Goal: Find contact information: Find contact information

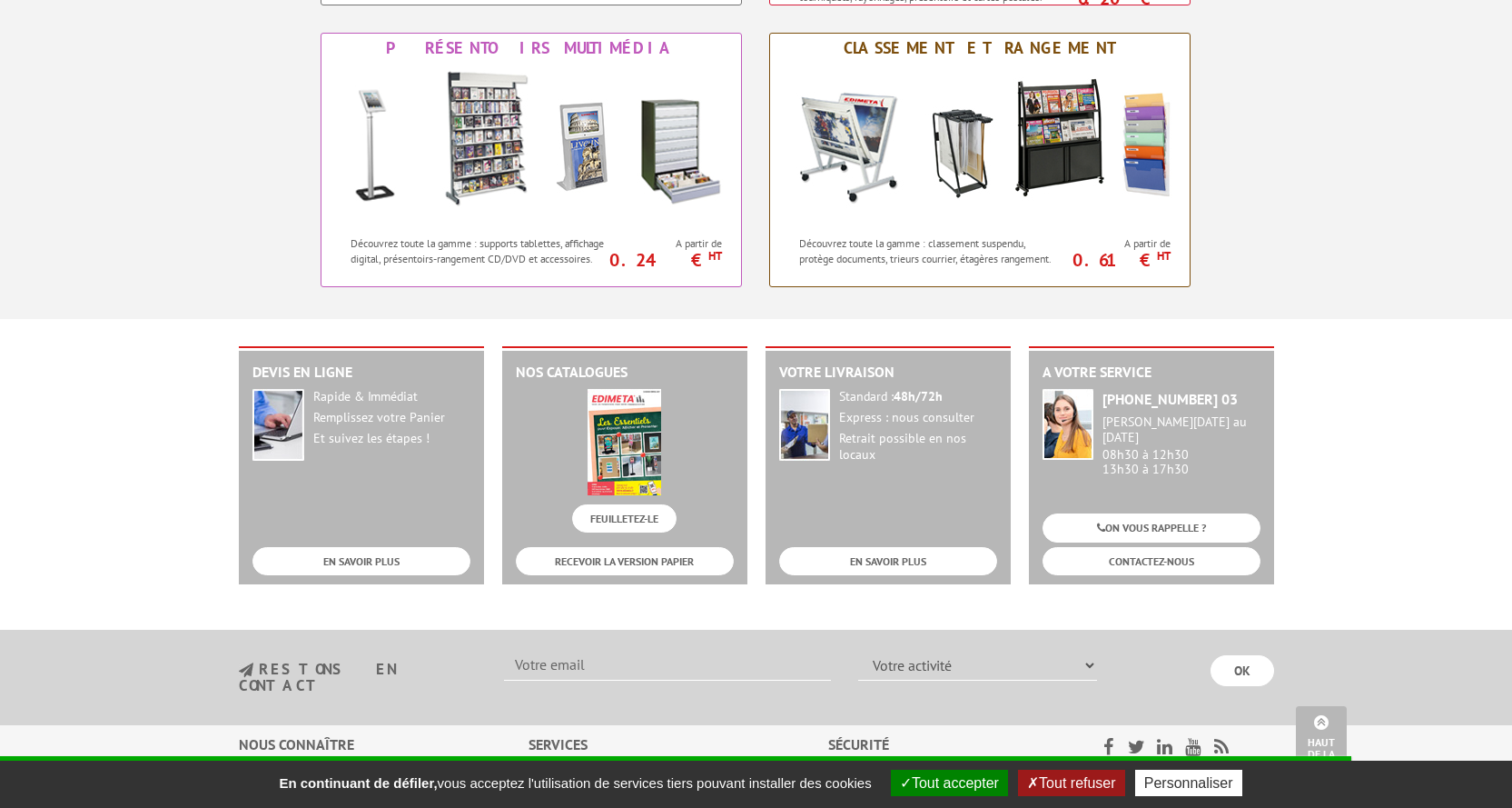
scroll to position [1869, 0]
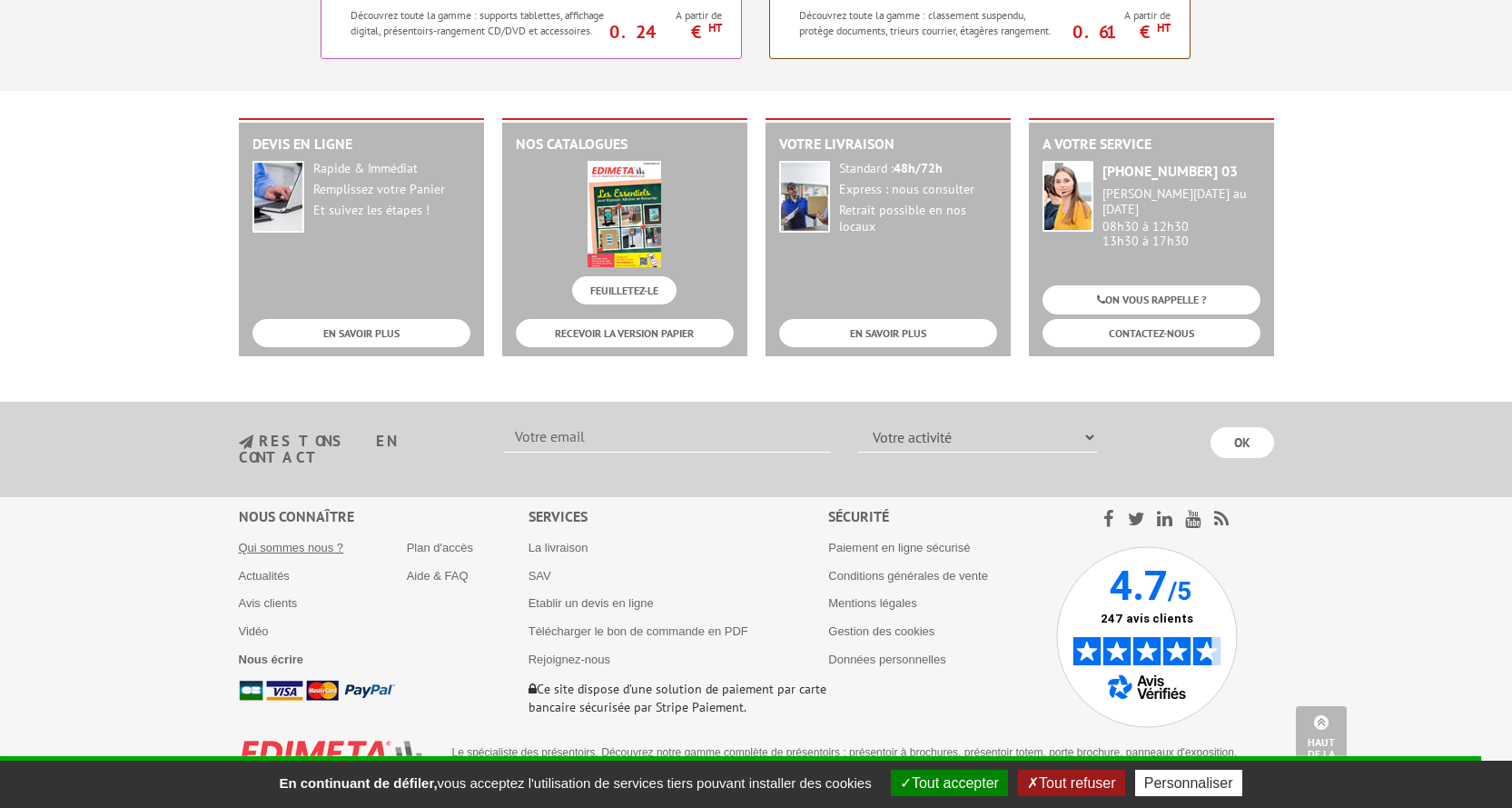
click at [269, 540] on link "Qui sommes nous ?" at bounding box center [292, 547] width 106 height 14
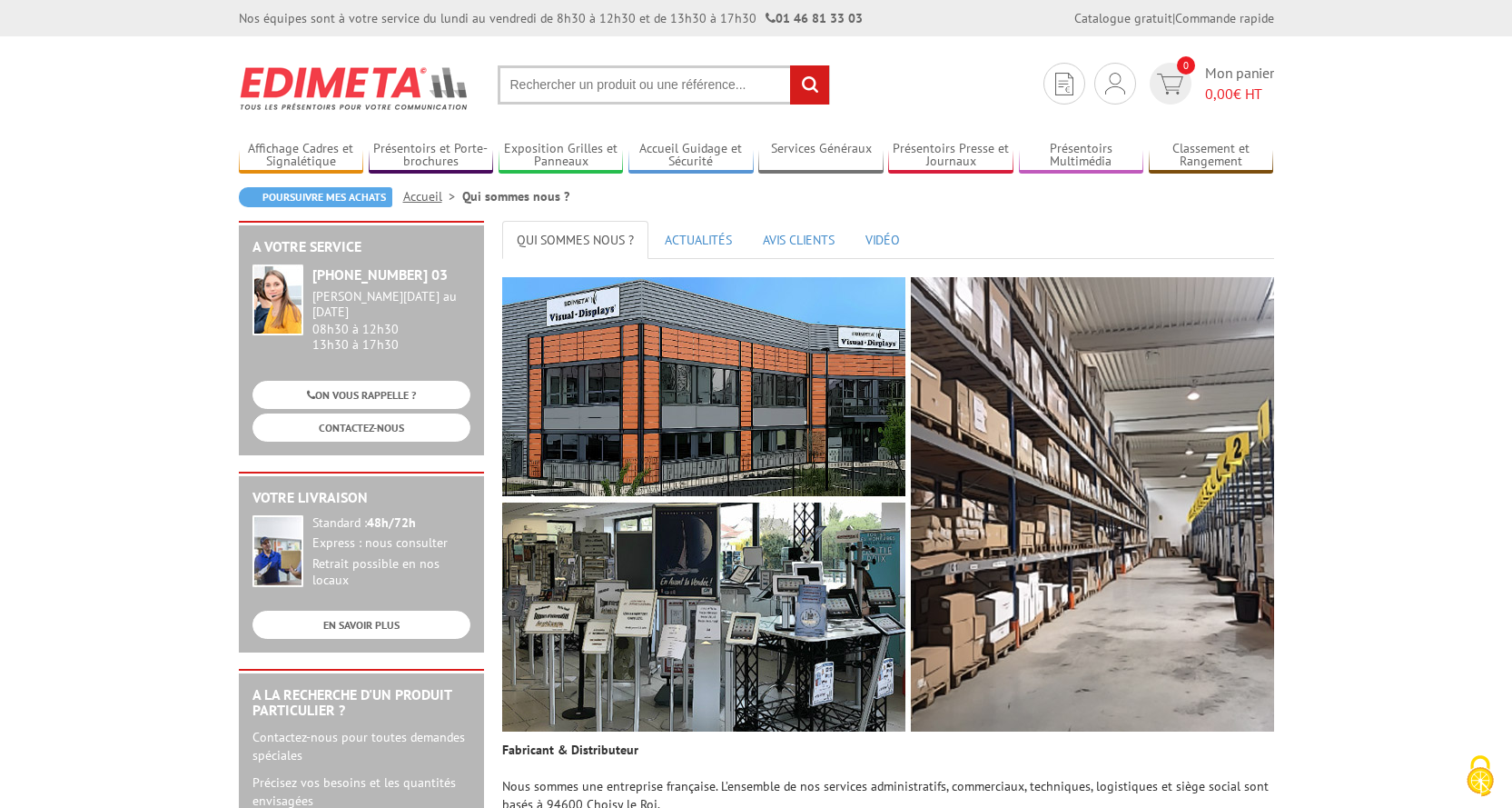
drag, startPoint x: 340, startPoint y: 277, endPoint x: 446, endPoint y: 275, distance: 106.0
click at [446, 275] on strong "[PHONE_NUMBER] 03" at bounding box center [380, 274] width 135 height 19
copy strong "(0)1 46 81 33 03"
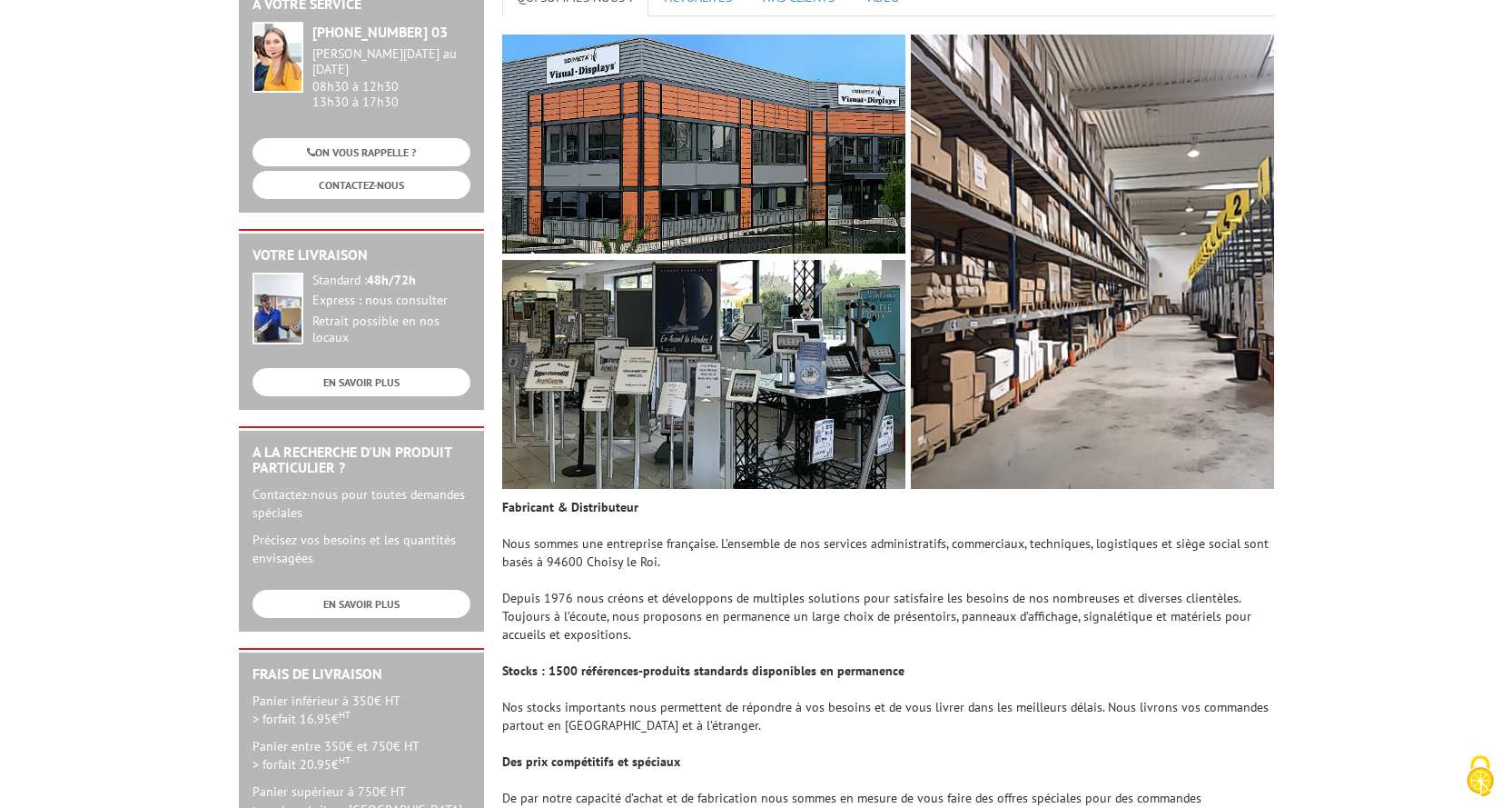
scroll to position [363, 0]
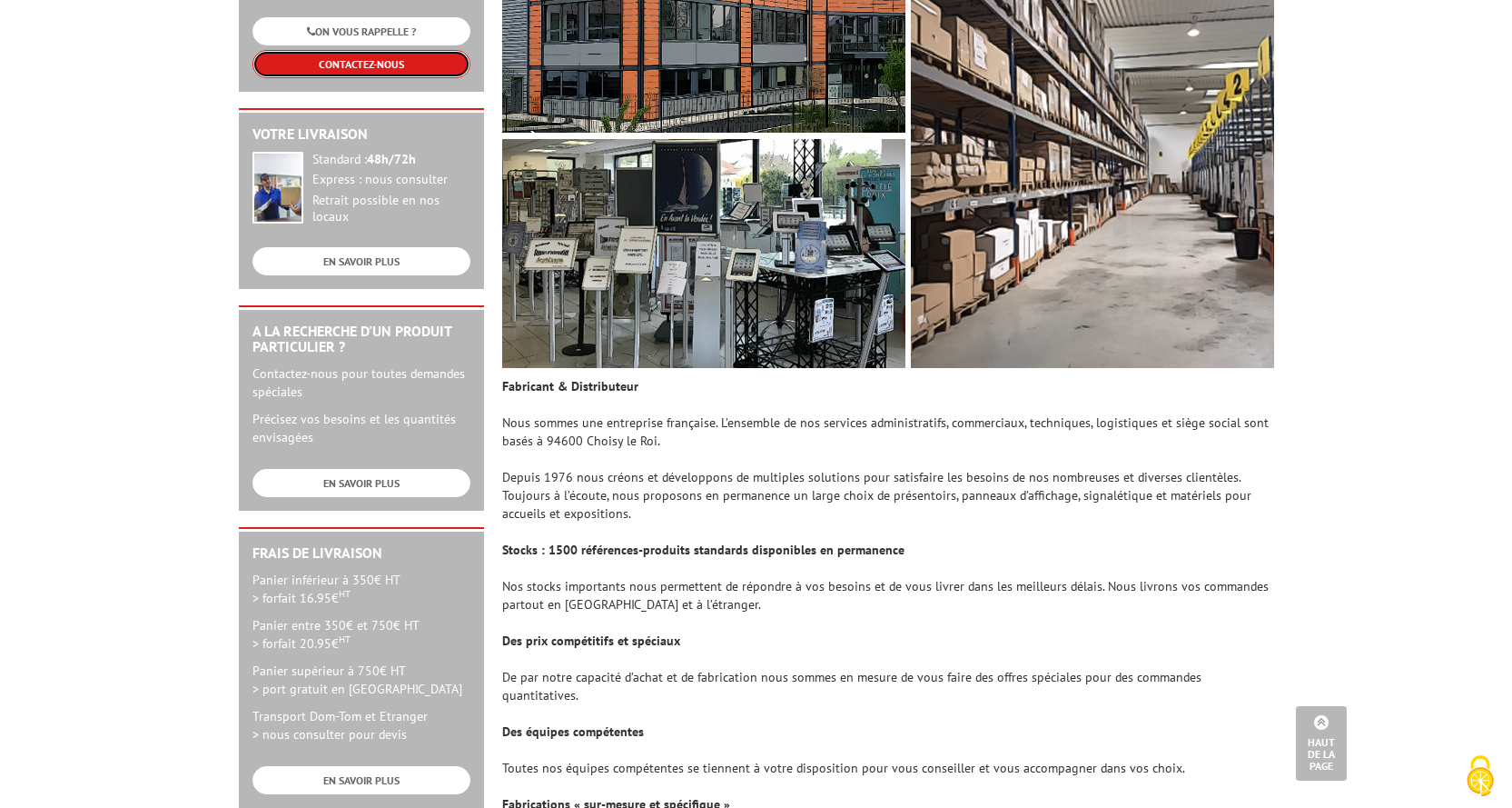
click at [404, 56] on link "CONTACTEZ-NOUS" at bounding box center [361, 64] width 218 height 28
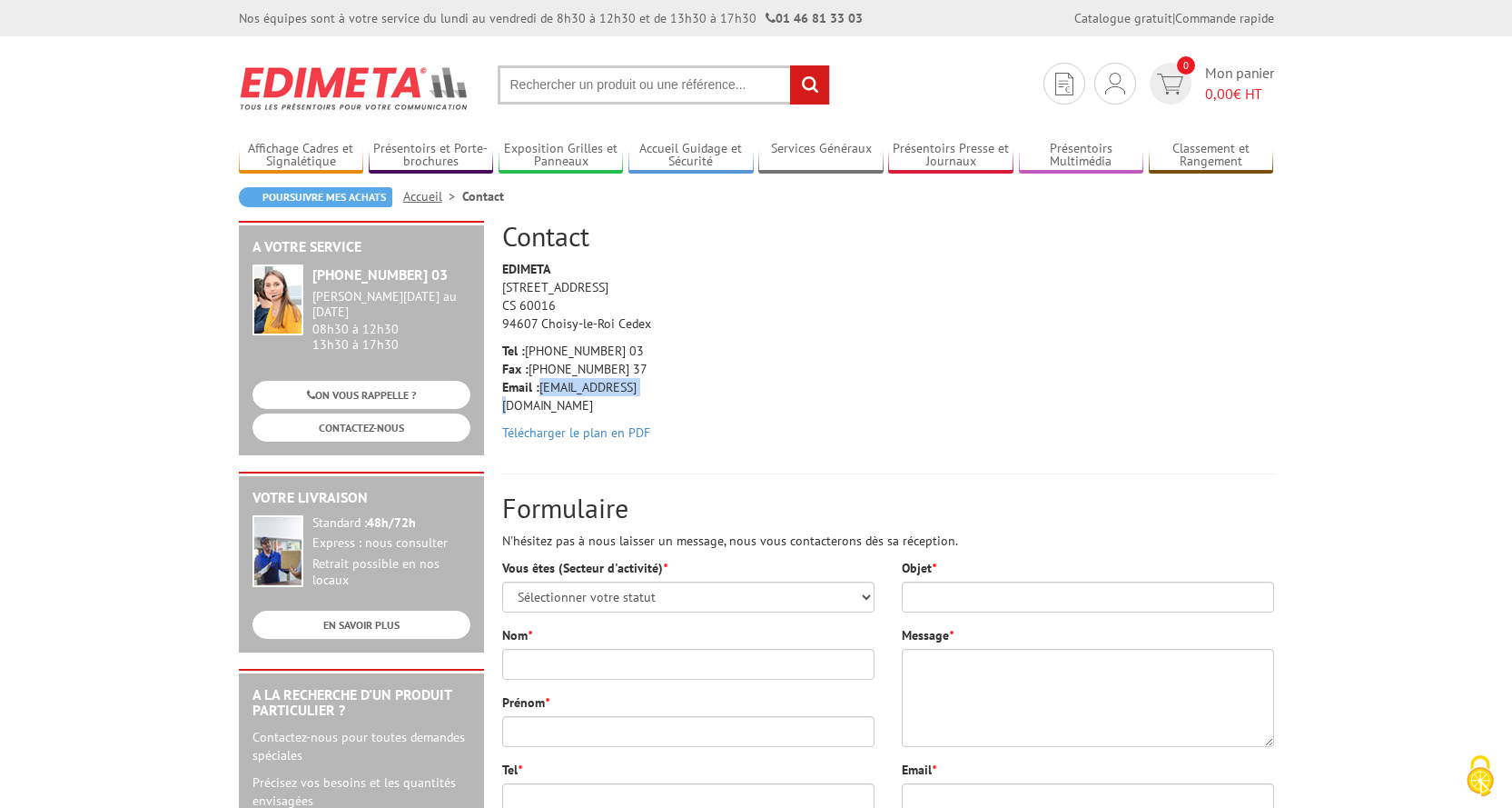
drag, startPoint x: 540, startPoint y: 386, endPoint x: 637, endPoint y: 384, distance: 97.0
click at [637, 384] on p "Tel : [PHONE_NUMBER] 03 Fax : [PHONE_NUMBER] 37 Email : [EMAIL_ADDRESS][DOMAIN_…" at bounding box center [588, 378] width 172 height 72
copy p "[EMAIL_ADDRESS][DOMAIN_NAME]"
